Goal: Complete application form

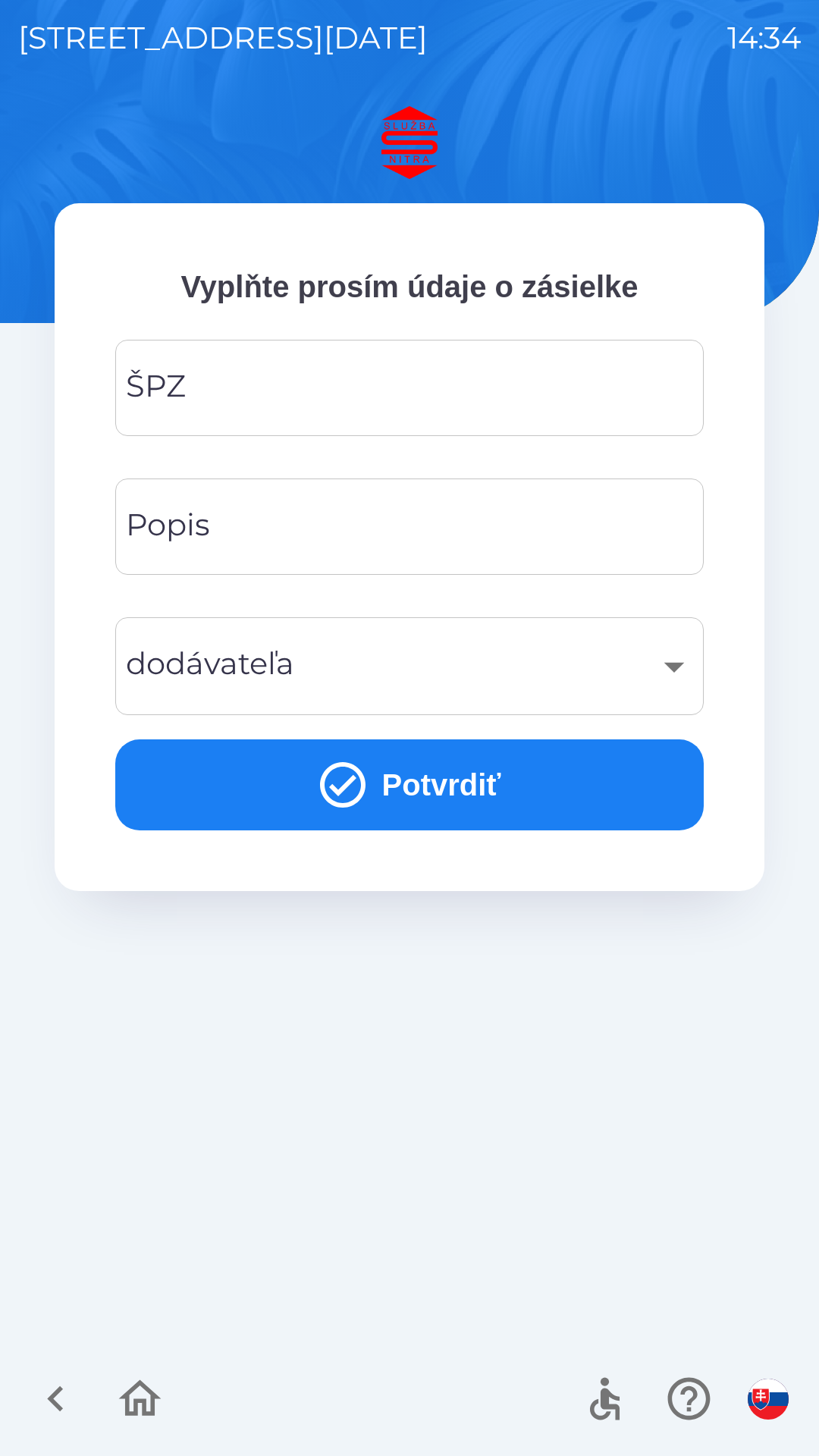
click at [278, 377] on input "ŠPZ" at bounding box center [410, 387] width 553 height 60
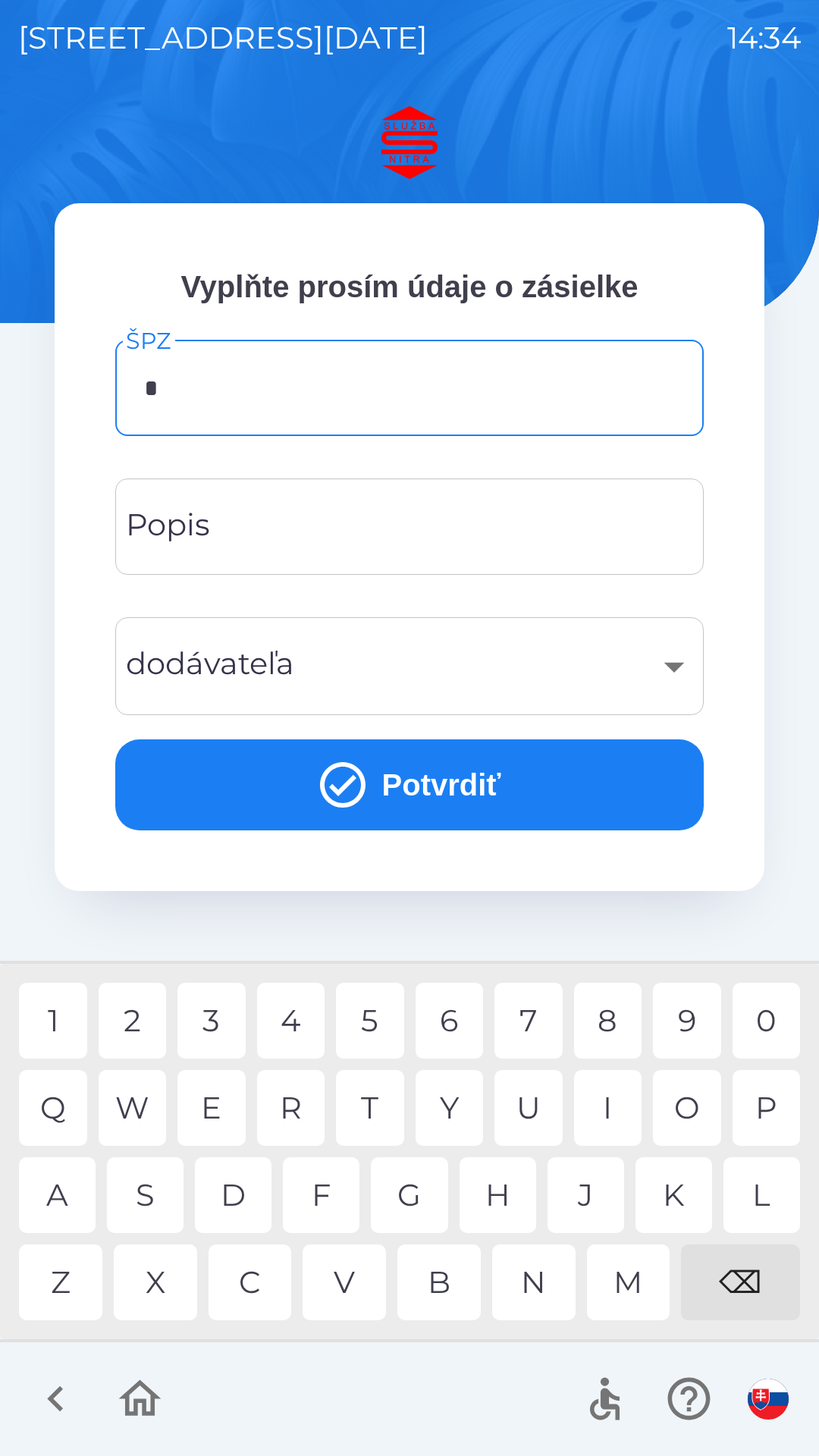
click at [372, 1009] on div "5" at bounding box center [370, 1020] width 68 height 76
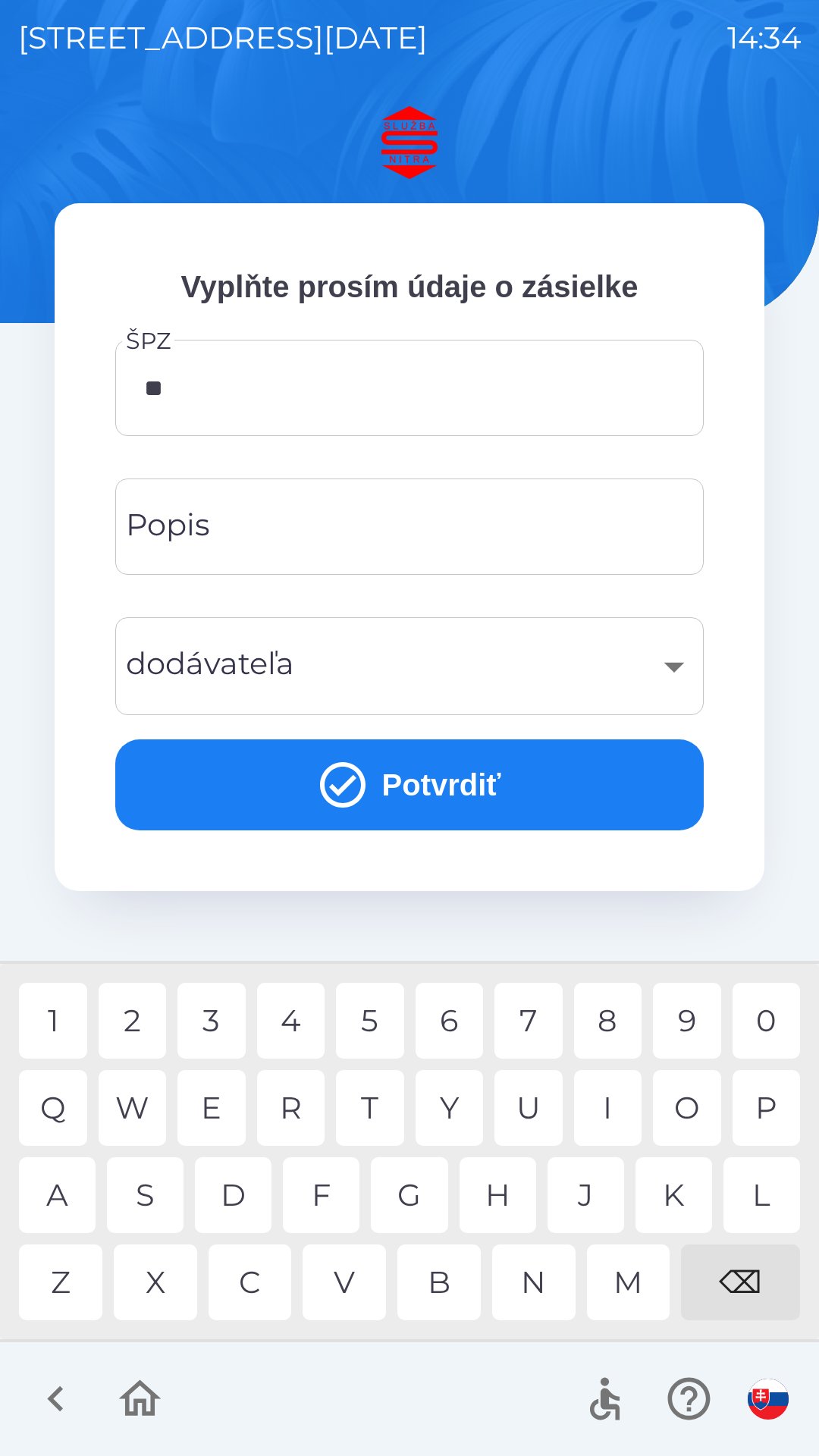
click at [151, 1186] on div "S" at bounding box center [144, 1195] width 76 height 76
click at [62, 1015] on div "1" at bounding box center [53, 1020] width 68 height 76
type input "*******"
click at [688, 1005] on div "9" at bounding box center [687, 1020] width 68 height 76
click at [335, 512] on input "Popis" at bounding box center [410, 526] width 553 height 60
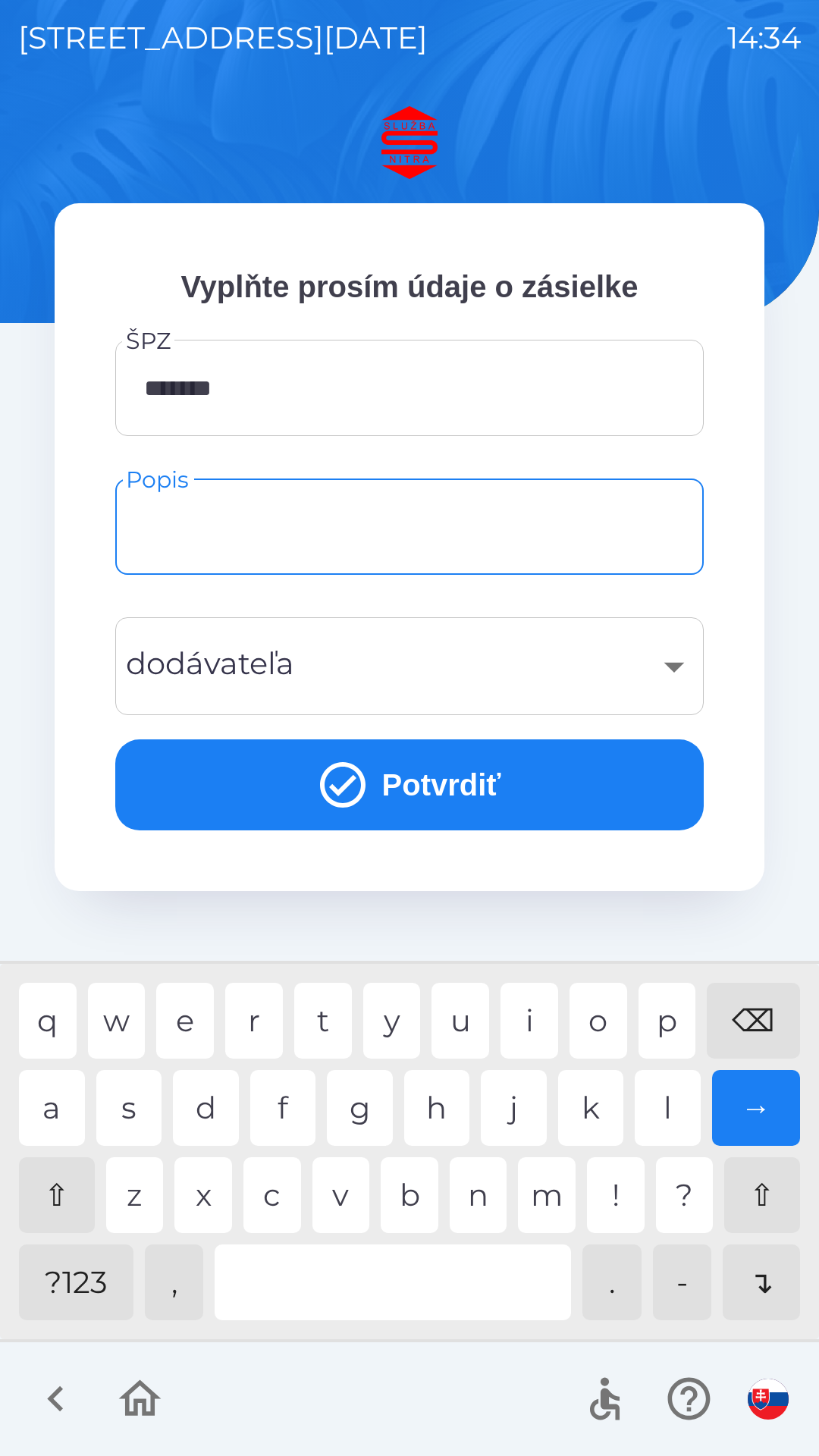
click at [671, 661] on div "​" at bounding box center [410, 666] width 553 height 61
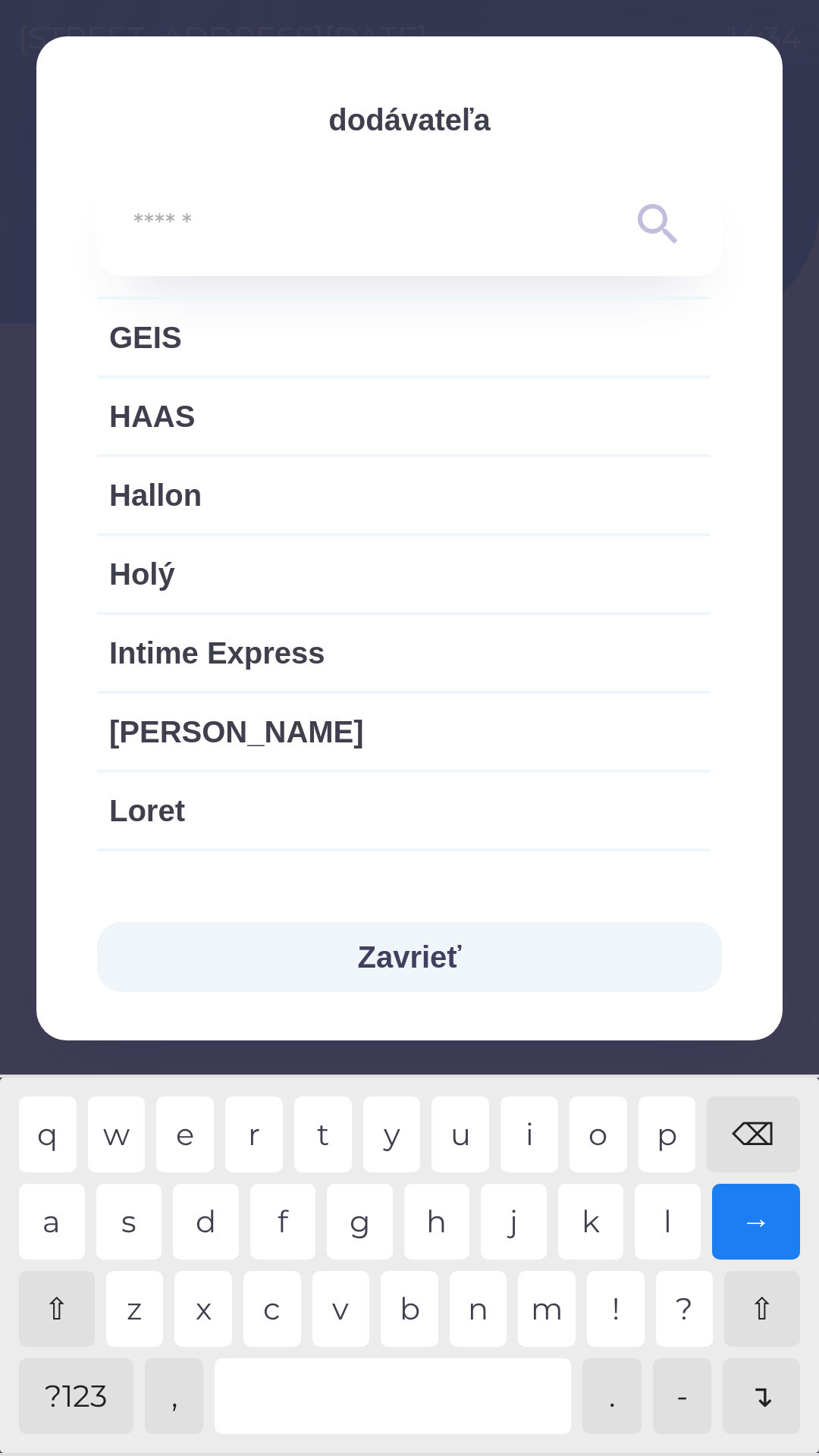
scroll to position [1276, 0]
click at [257, 568] on span "Holý" at bounding box center [404, 572] width 589 height 46
type input "***"
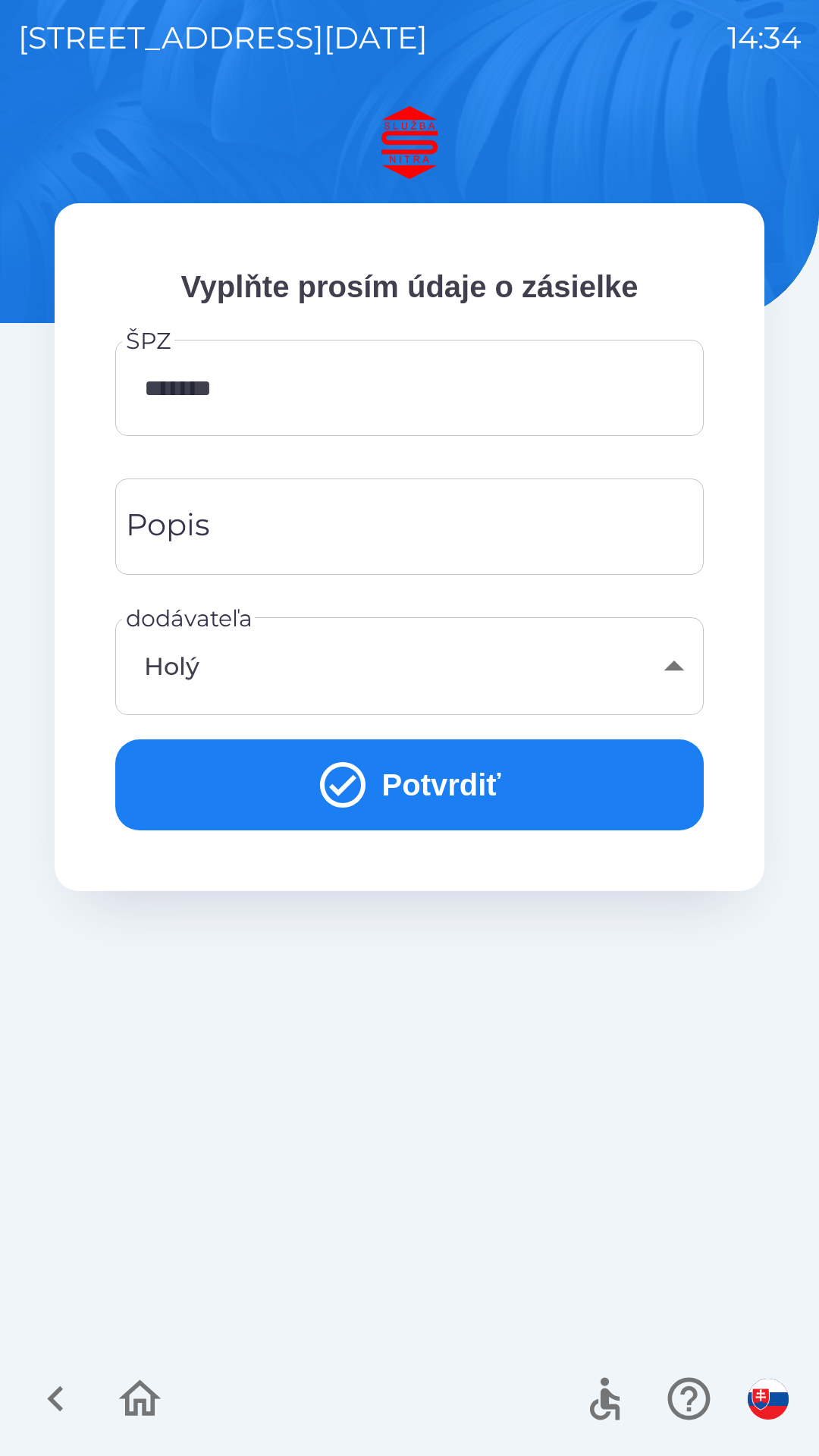
click at [298, 511] on input "Popis" at bounding box center [410, 526] width 553 height 60
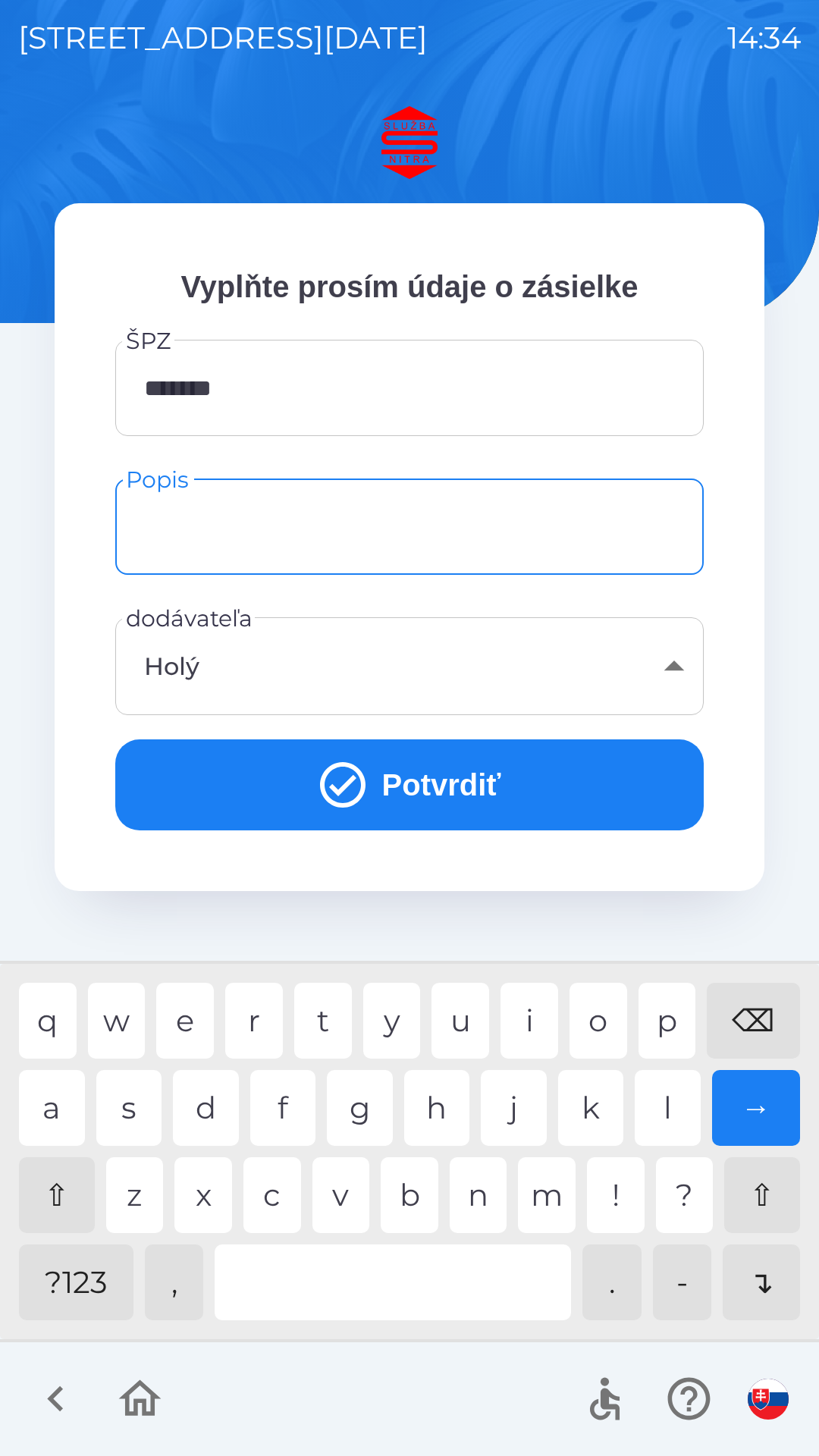
click at [423, 775] on button "Potvrdiť" at bounding box center [410, 784] width 588 height 91
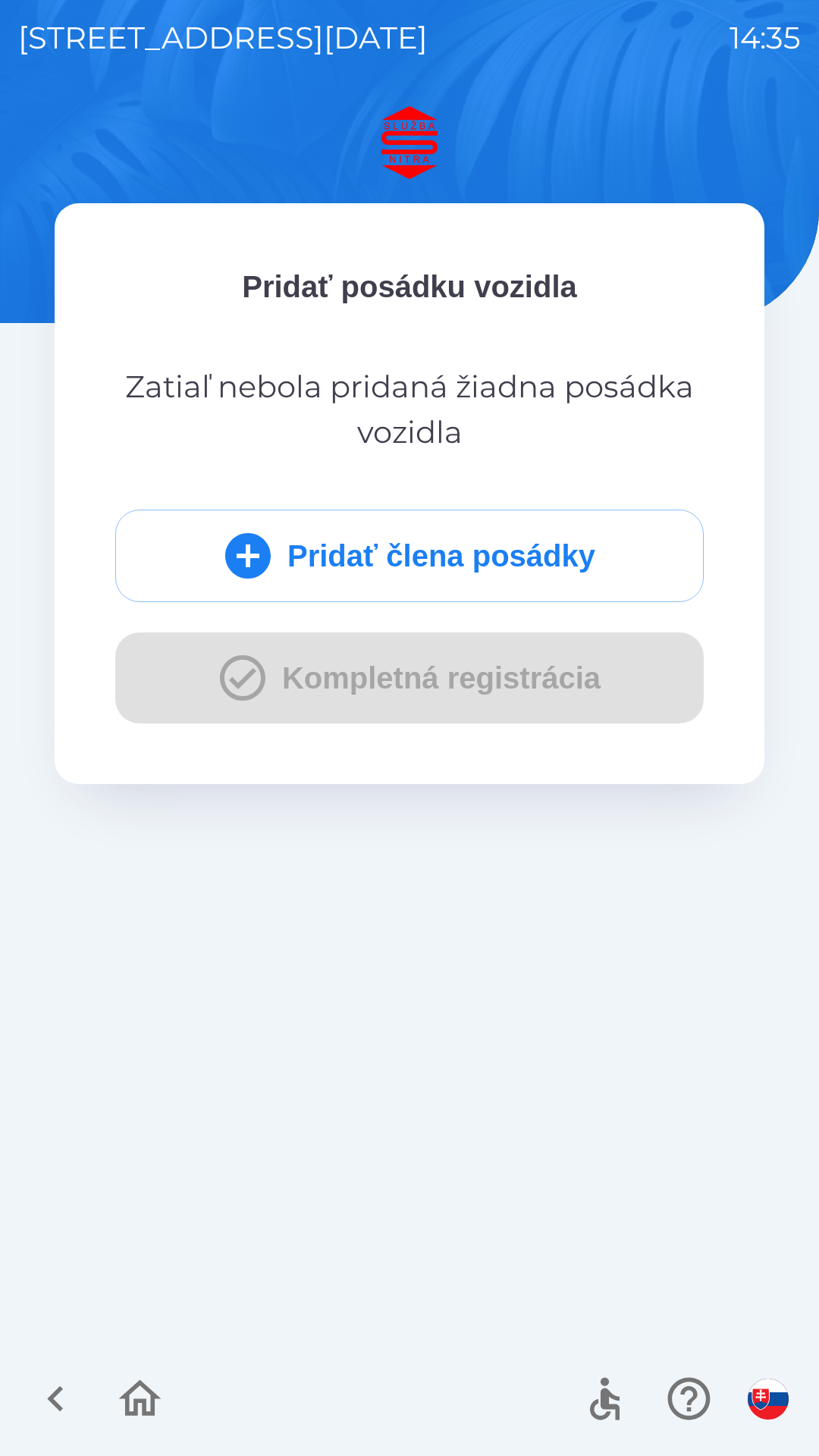
click at [494, 667] on div "Pridať člena posádky Kompletná registrácia" at bounding box center [410, 616] width 588 height 213
click at [414, 669] on div "Pridať člena posádky Kompletná registrácia" at bounding box center [410, 616] width 588 height 213
click at [445, 633] on div "Pridať člena posádky Kompletná registrácia" at bounding box center [410, 616] width 588 height 213
click at [469, 557] on button "Pridať člena posádky" at bounding box center [410, 555] width 588 height 92
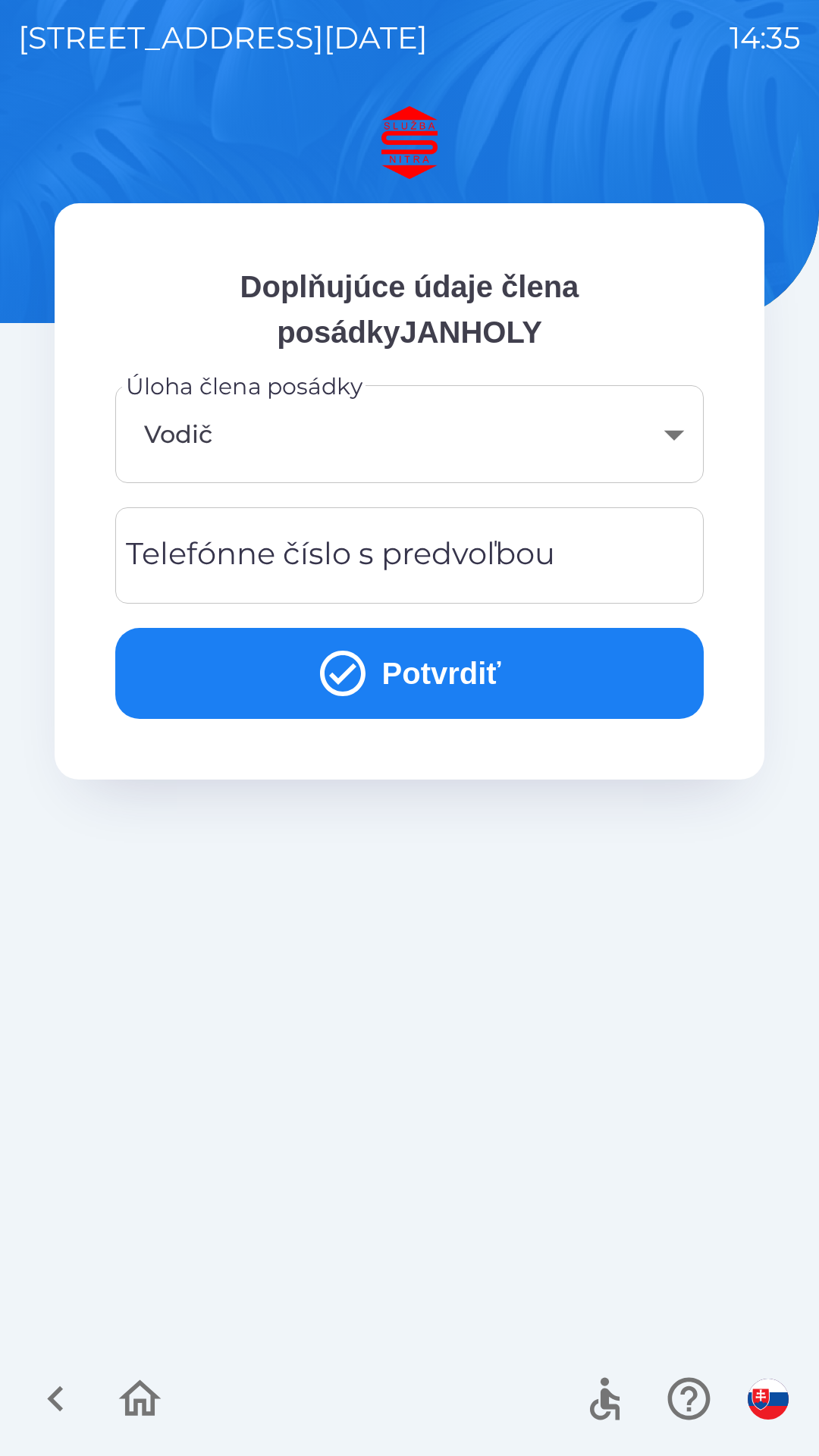
click at [443, 672] on button "Potvrdiť" at bounding box center [410, 672] width 588 height 91
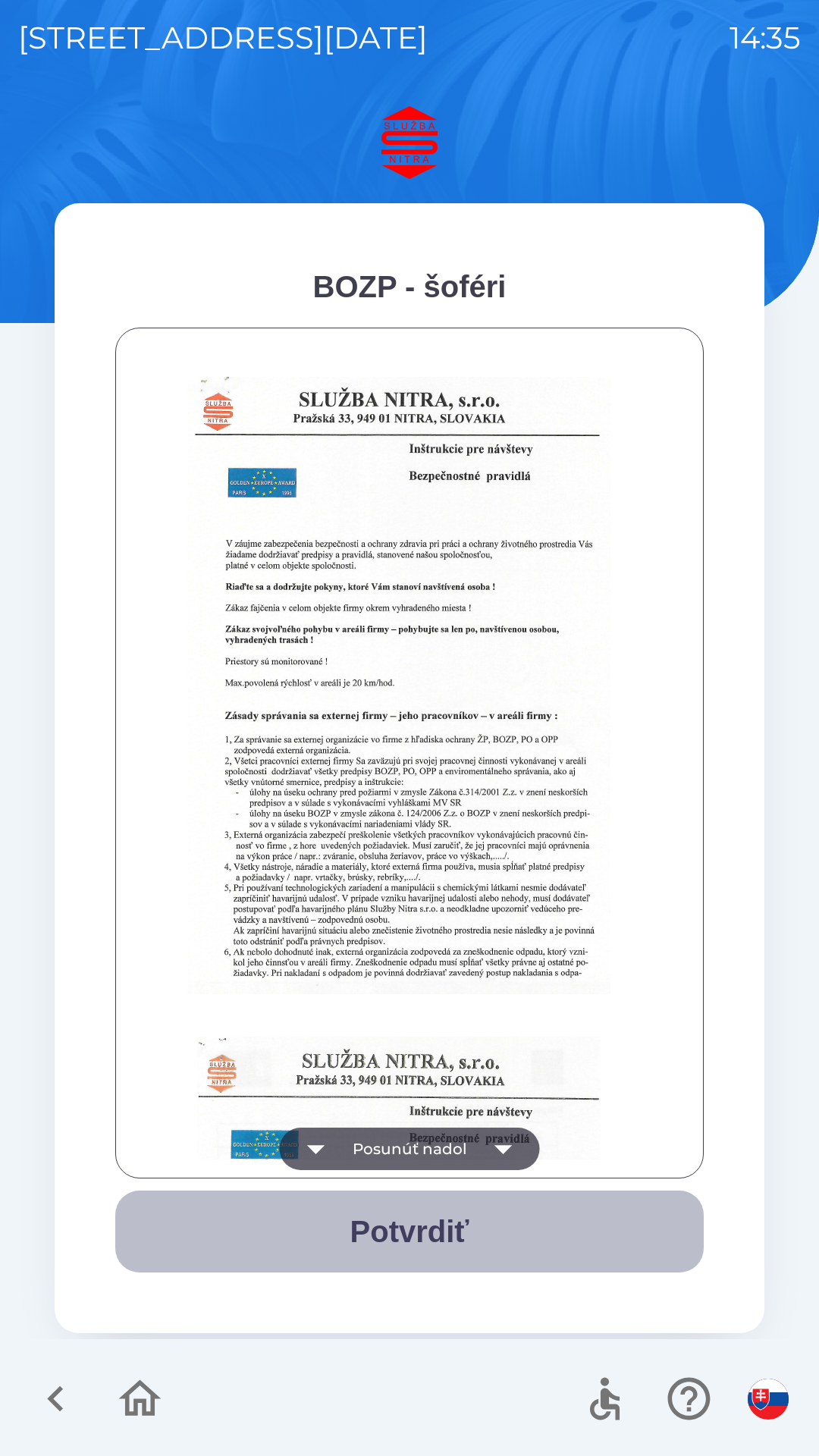
click at [425, 1228] on button "Potvrdiť" at bounding box center [410, 1231] width 588 height 82
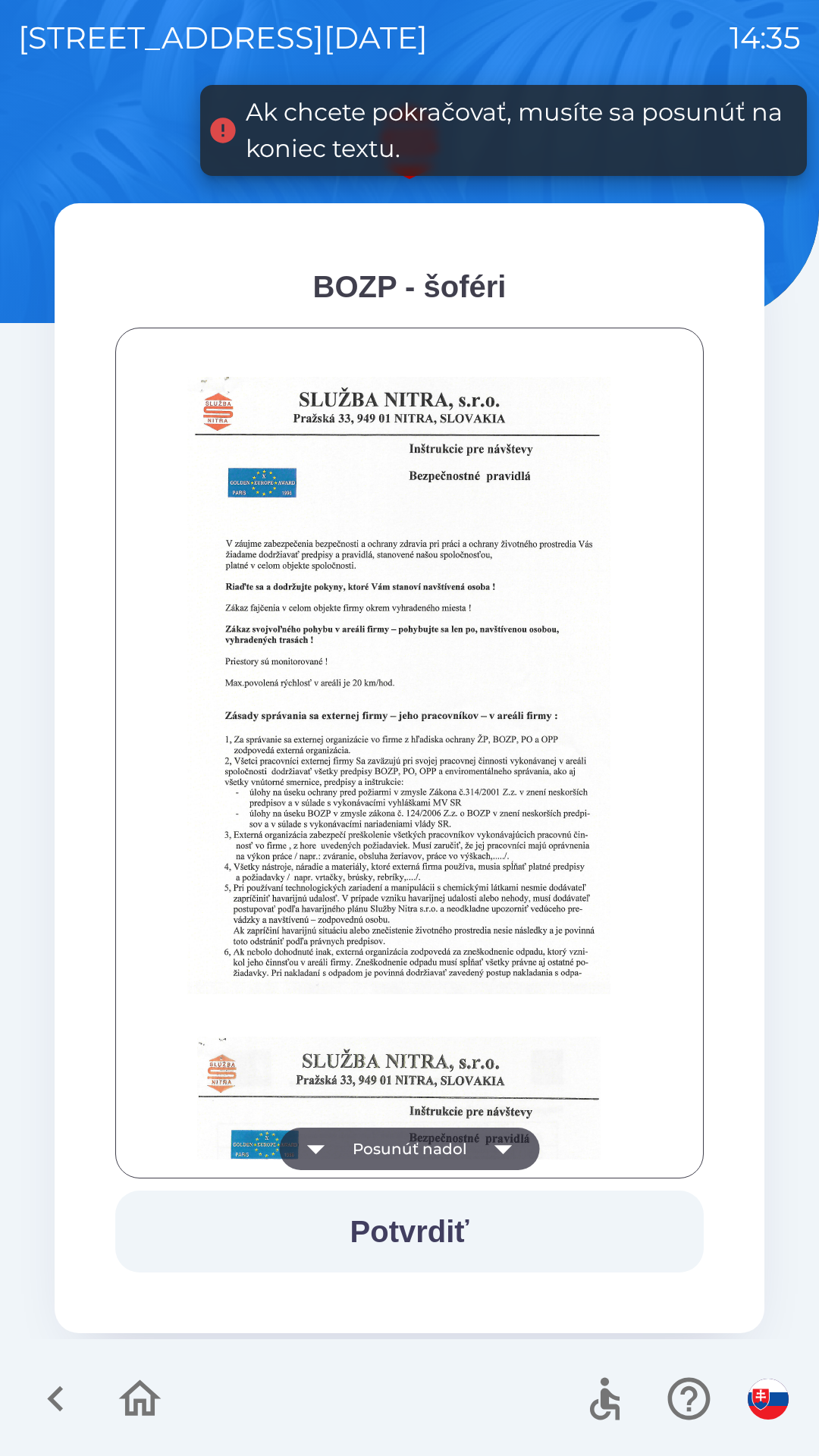
click at [506, 1142] on icon "button" at bounding box center [503, 1148] width 42 height 42
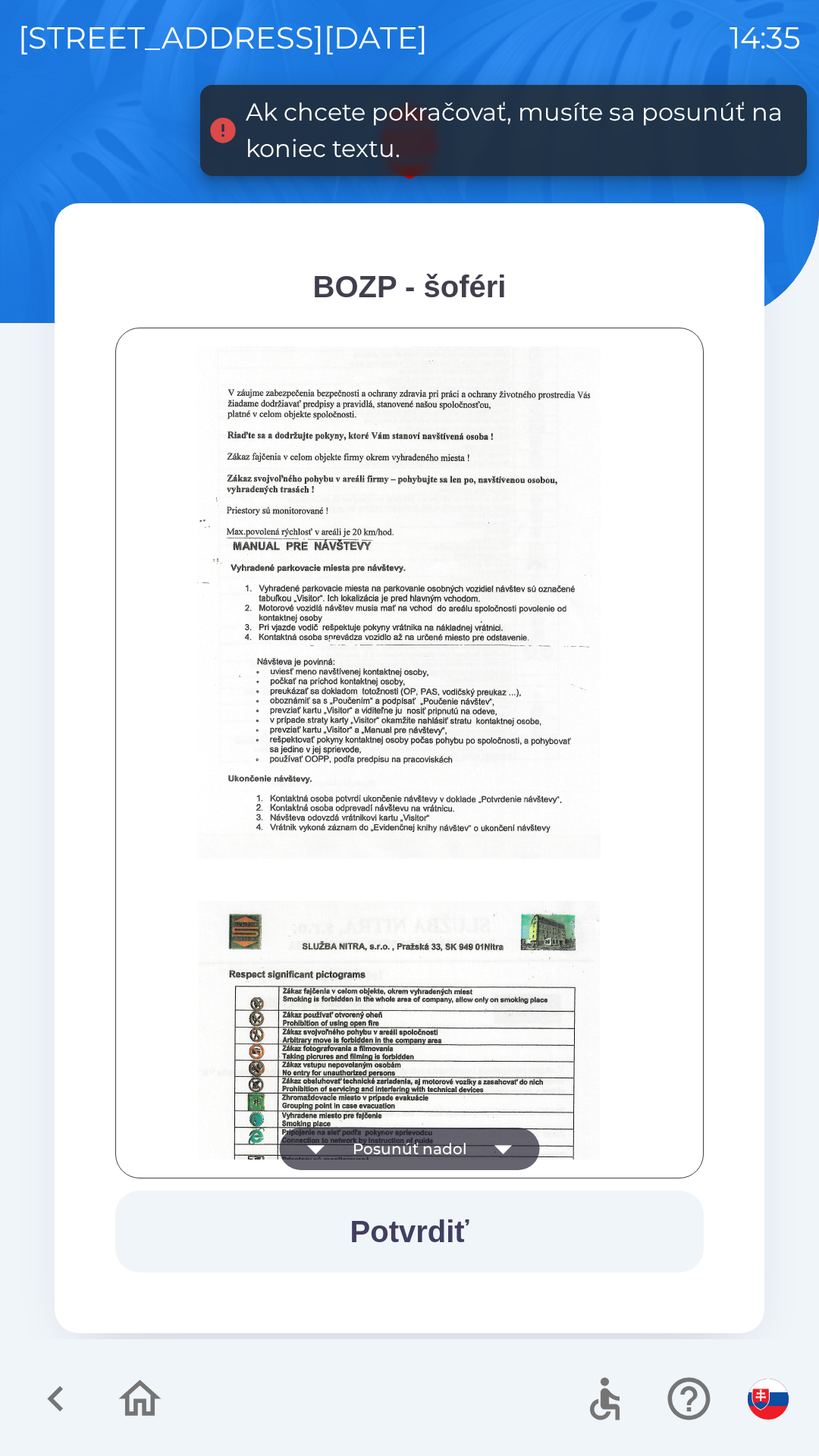
click at [435, 1229] on button "Potvrdiť" at bounding box center [410, 1231] width 588 height 82
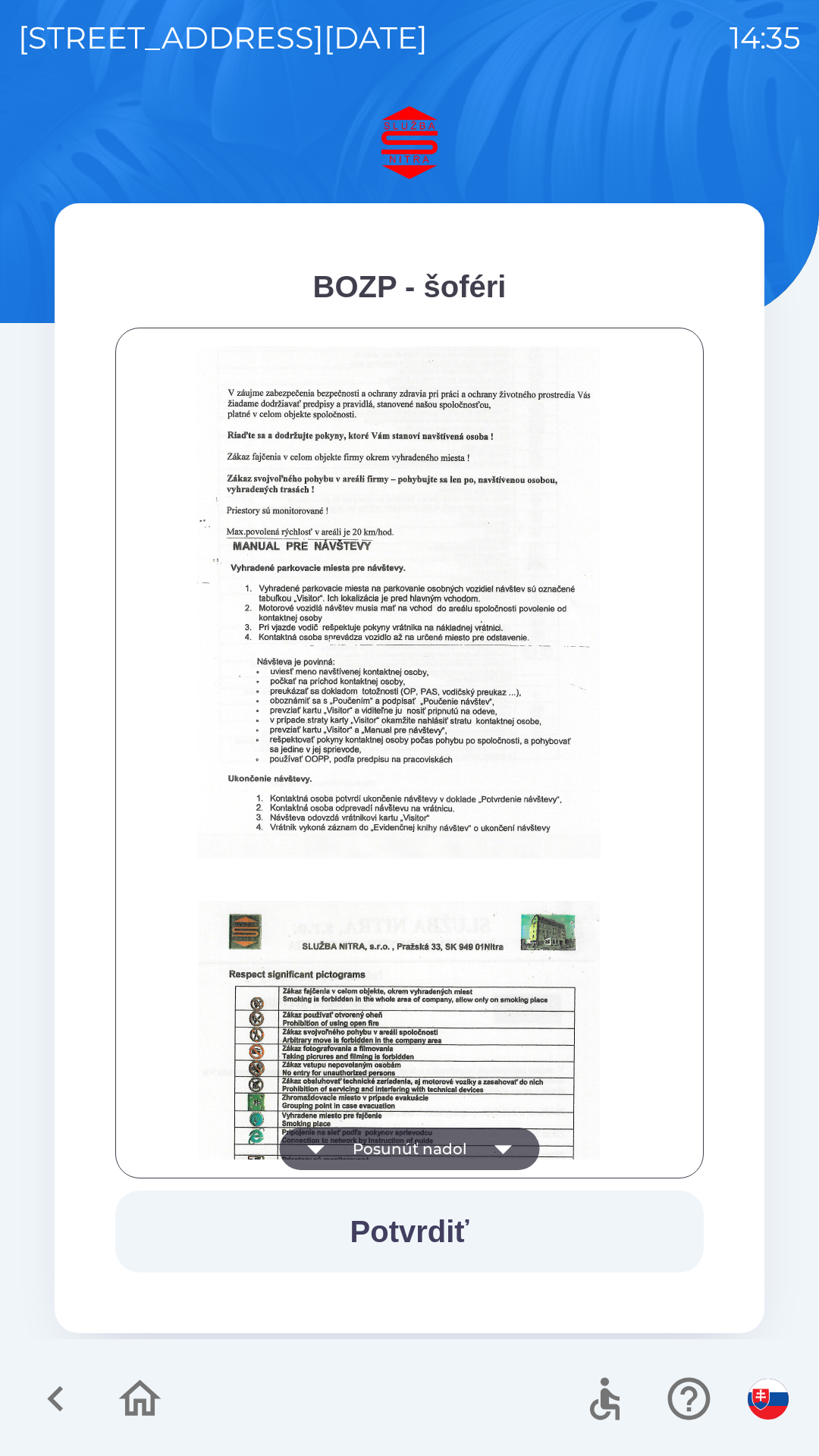
click at [417, 1221] on button "Potvrdiť" at bounding box center [410, 1231] width 588 height 82
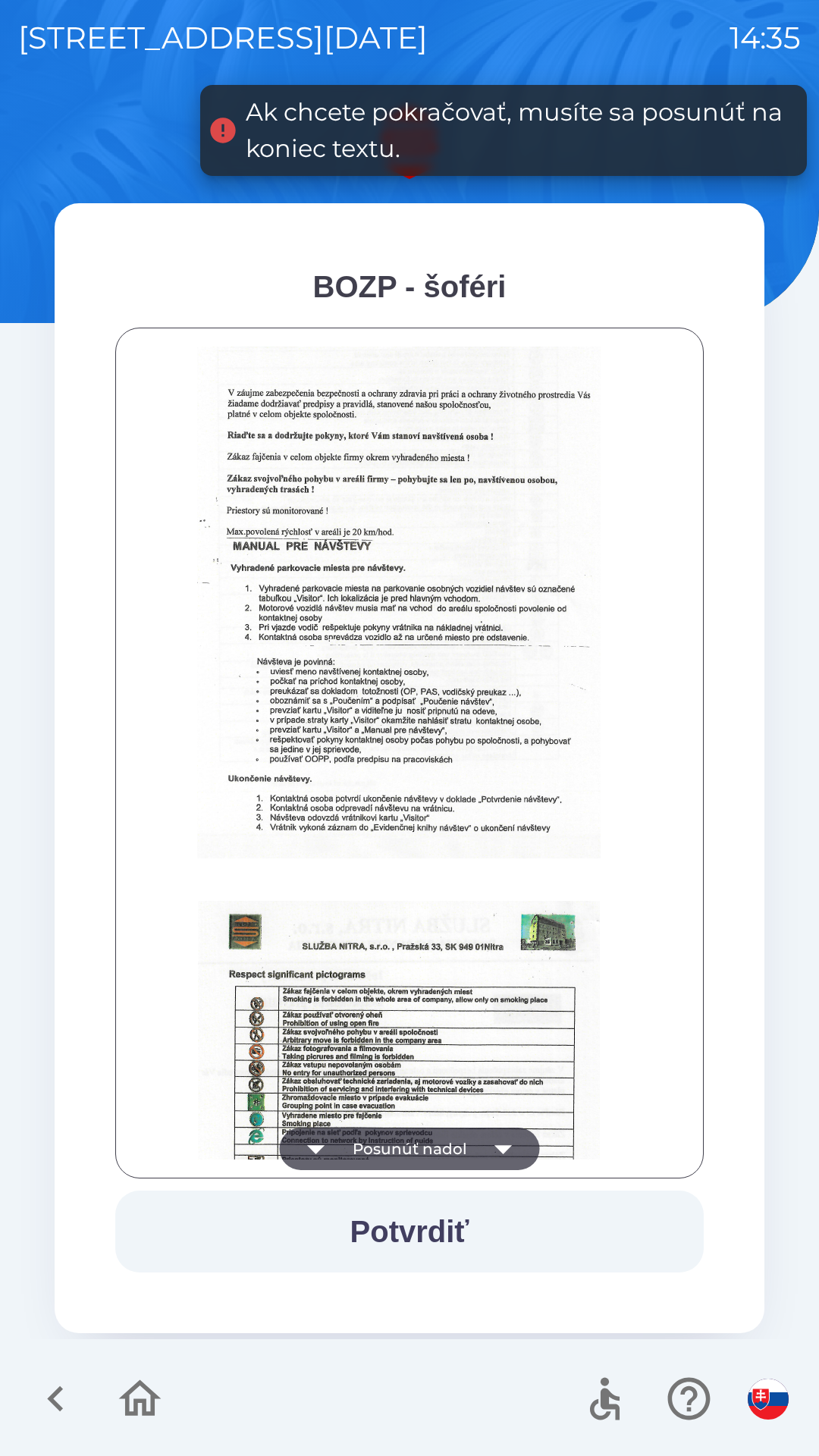
click at [405, 1215] on button "Potvrdiť" at bounding box center [410, 1231] width 588 height 82
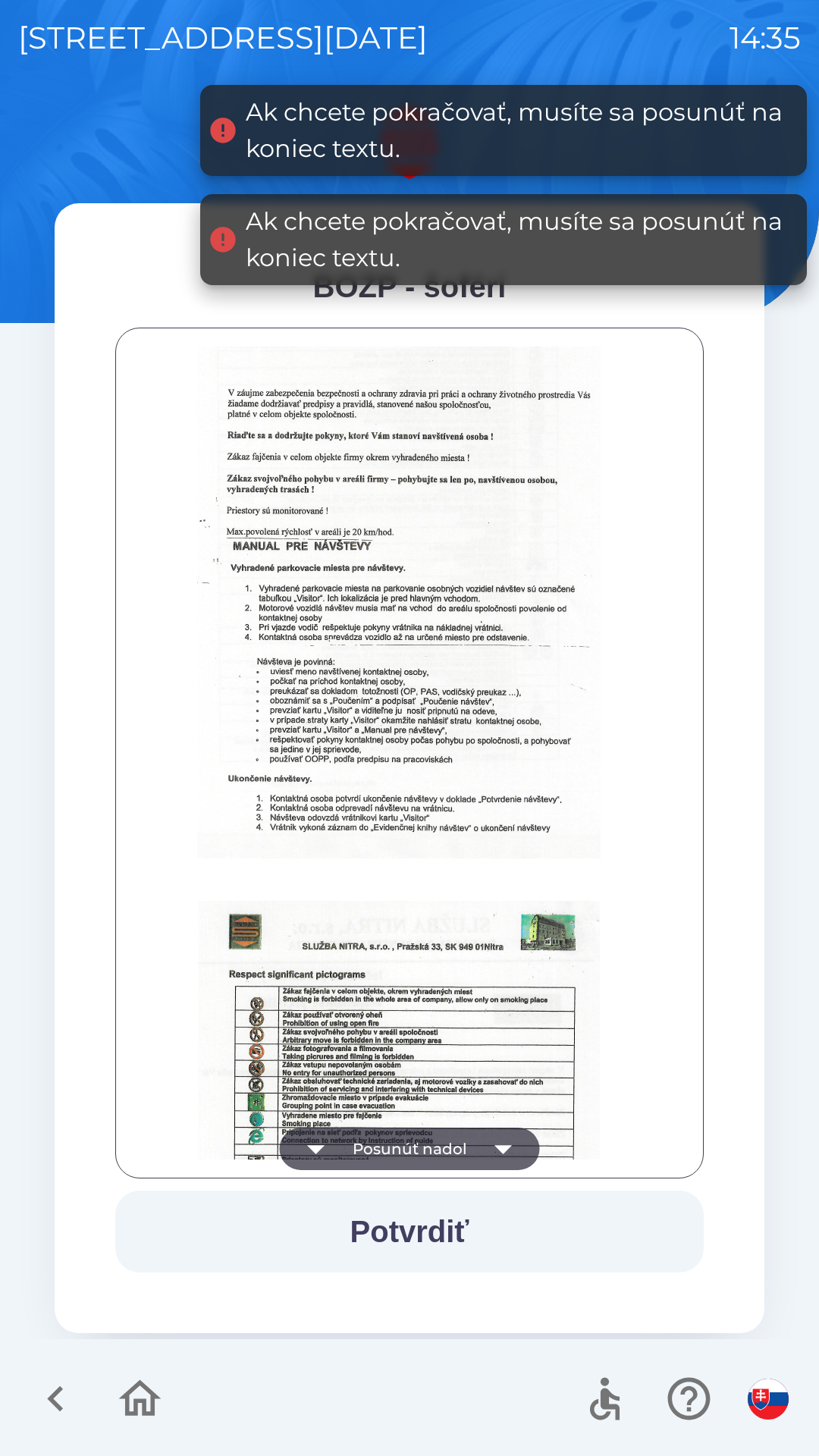
click at [319, 1142] on icon "button" at bounding box center [316, 1148] width 42 height 42
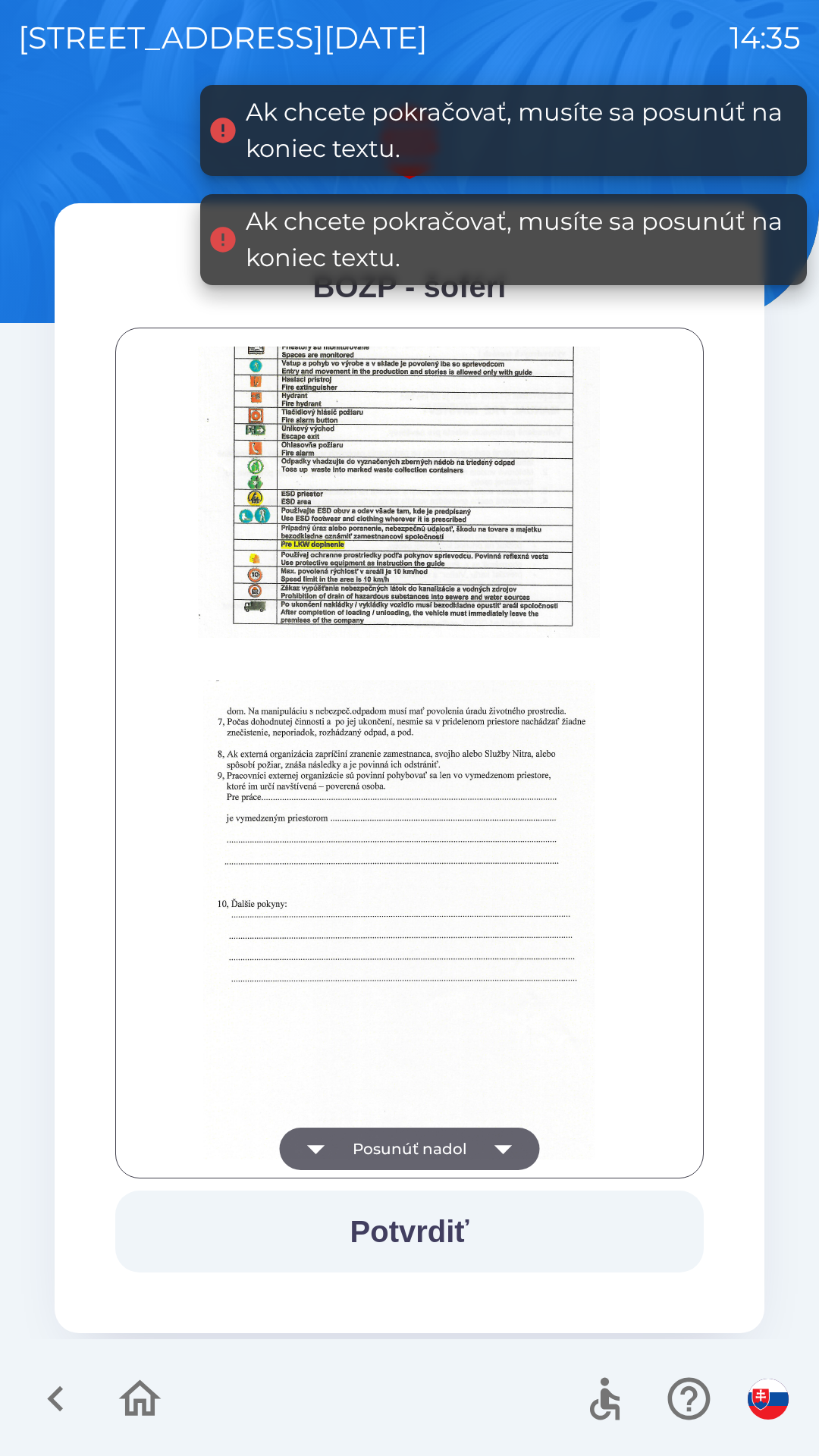
click at [320, 1140] on icon "button" at bounding box center [316, 1148] width 42 height 42
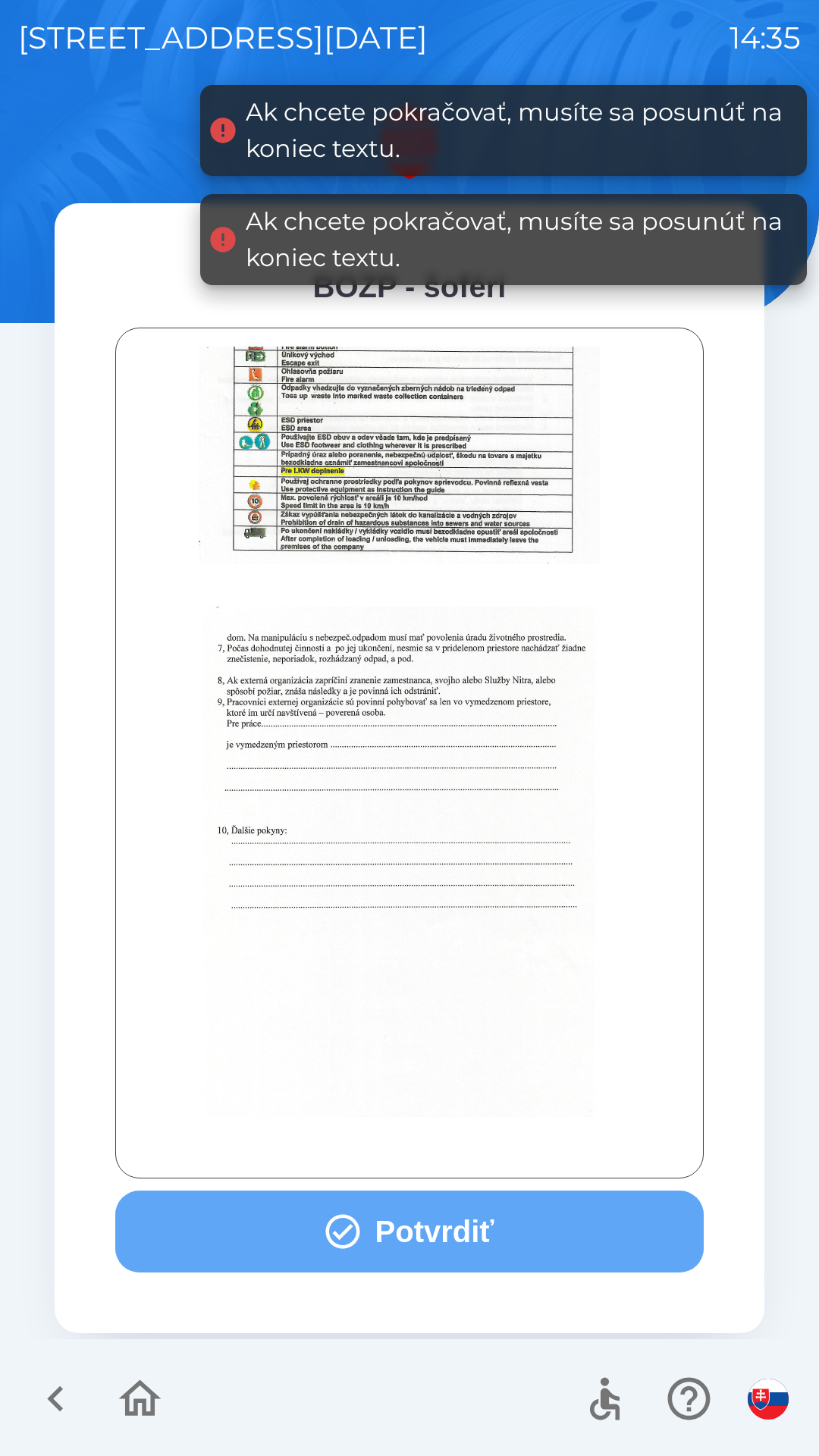
click at [418, 1214] on button "Potvrdiť" at bounding box center [410, 1231] width 588 height 82
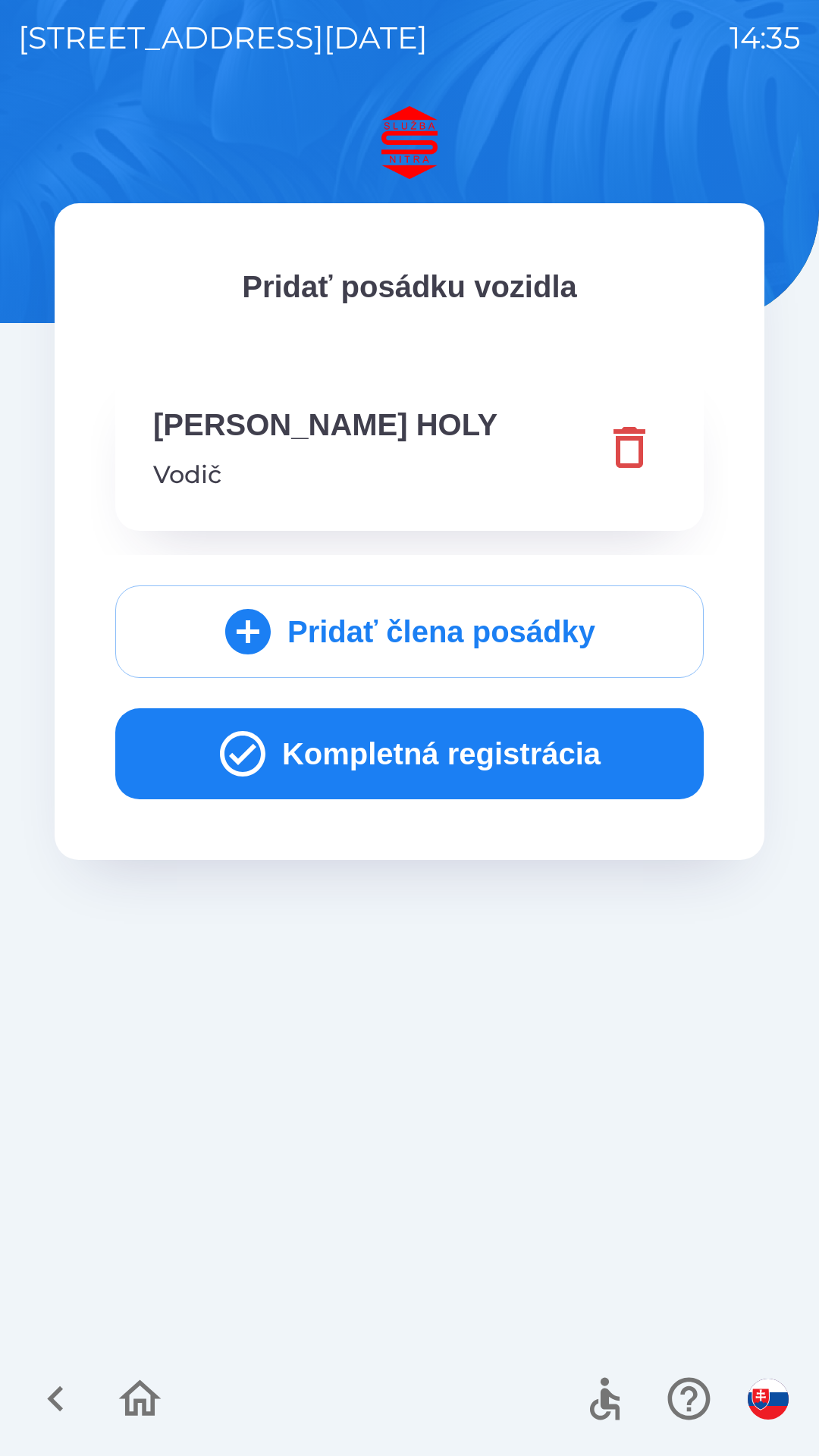
click at [485, 753] on button "Kompletná registrácia" at bounding box center [410, 753] width 588 height 91
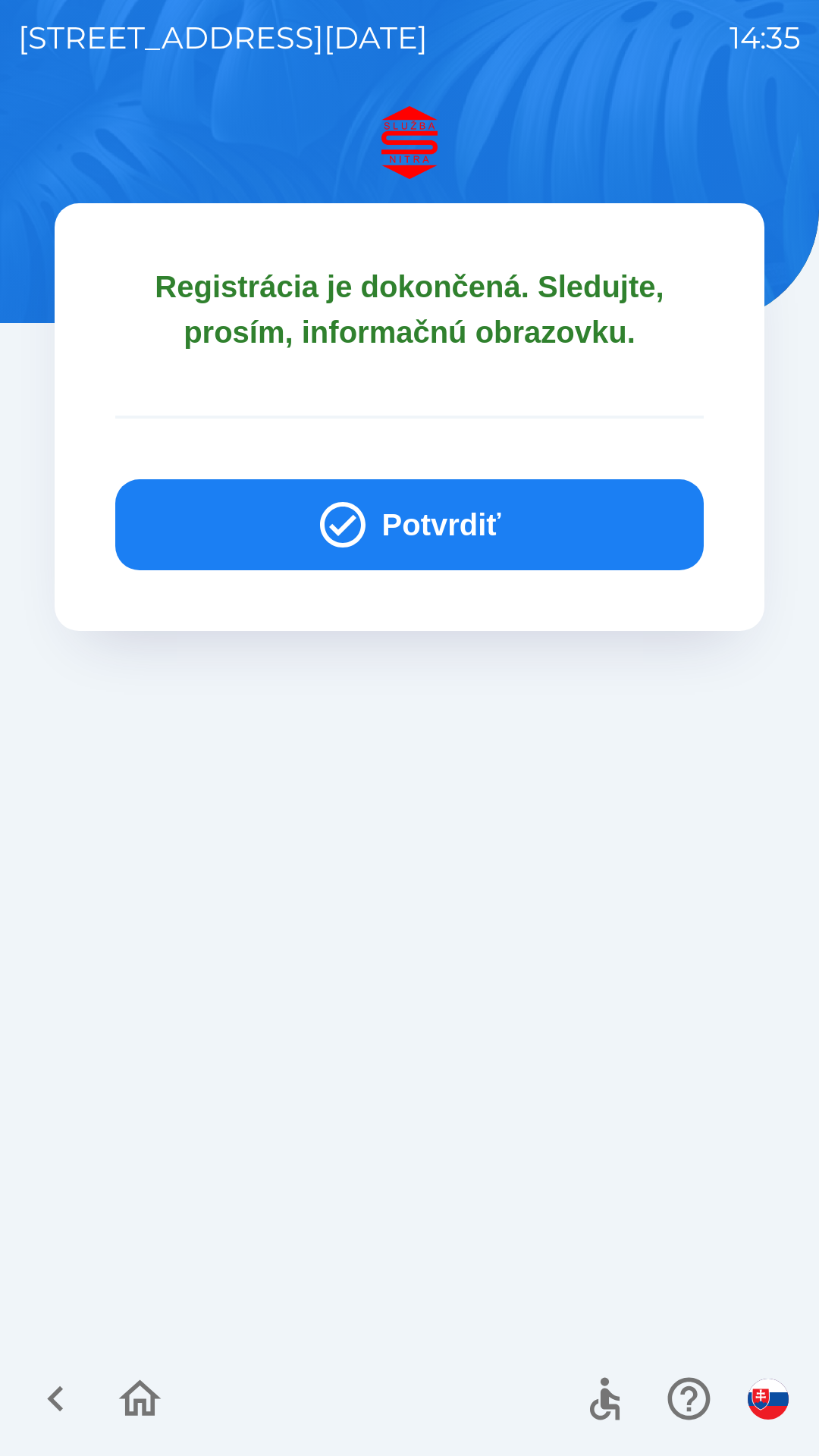
click at [478, 524] on button "Potvrdiť" at bounding box center [410, 524] width 588 height 91
